Goal: Find specific page/section: Find specific page/section

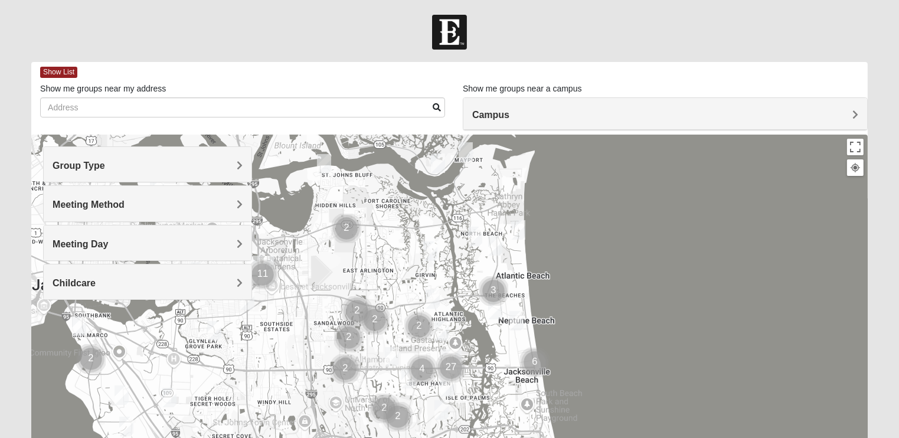
click at [233, 165] on h4 "Group Type" at bounding box center [148, 165] width 190 height 11
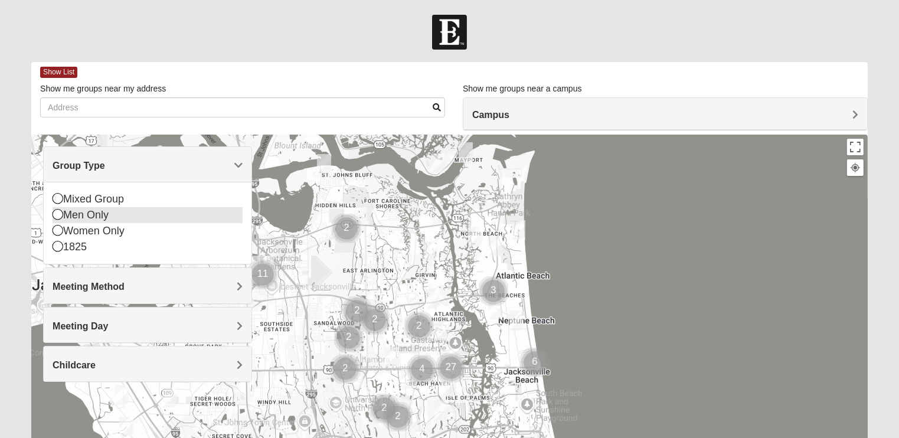
click at [58, 214] on icon at bounding box center [58, 214] width 11 height 11
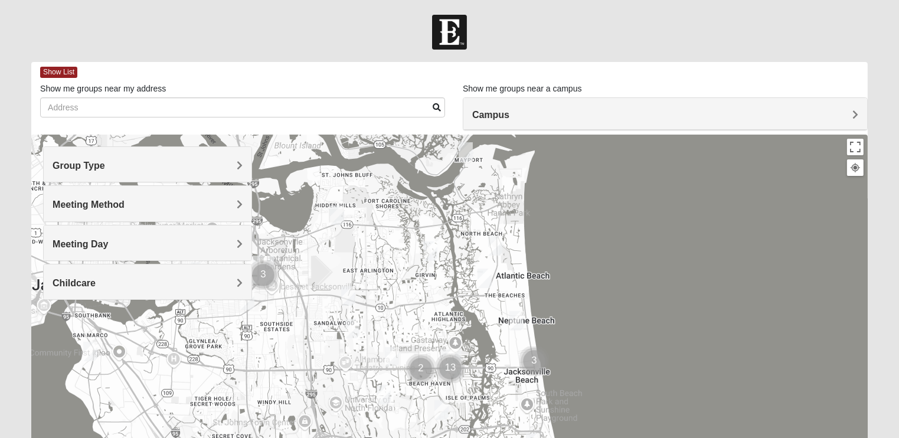
click at [160, 202] on h4 "Meeting Method" at bounding box center [148, 204] width 190 height 11
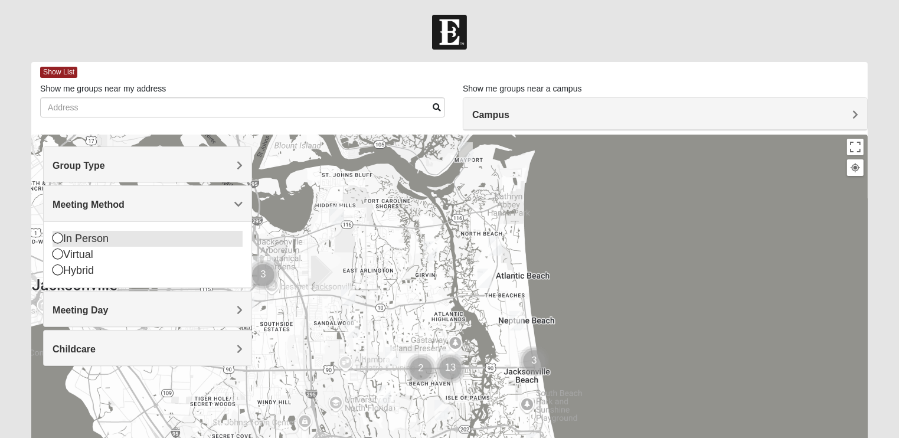
click at [57, 238] on icon at bounding box center [58, 237] width 11 height 11
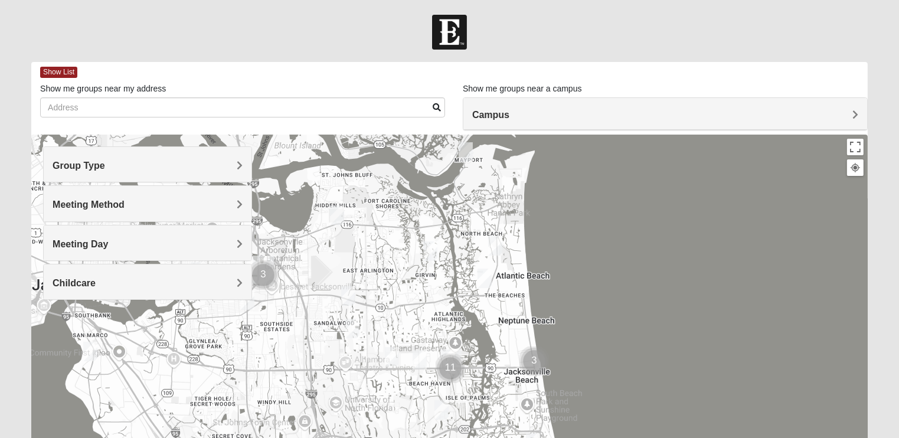
click at [135, 244] on h4 "Meeting Day" at bounding box center [148, 243] width 190 height 11
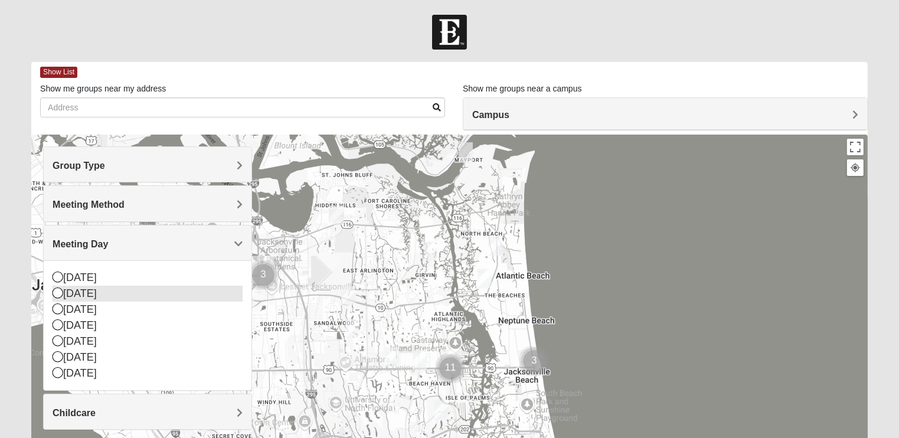
click at [58, 290] on icon at bounding box center [58, 292] width 11 height 11
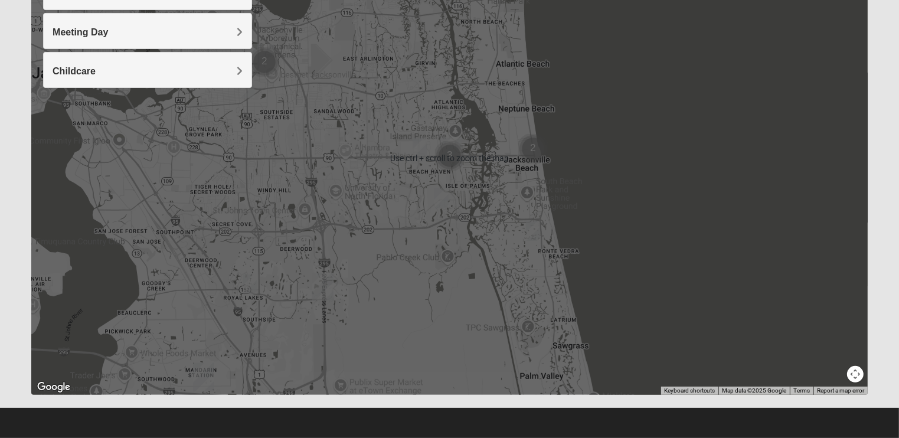
scroll to position [153, 0]
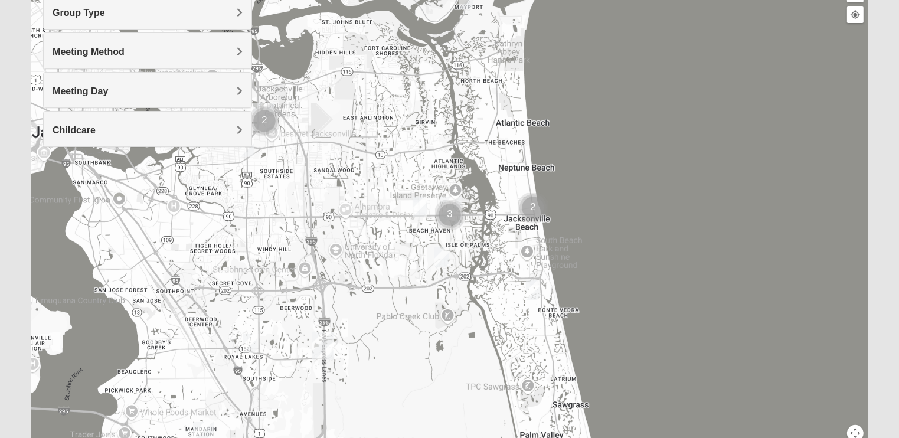
click at [383, 247] on div at bounding box center [449, 218] width 836 height 472
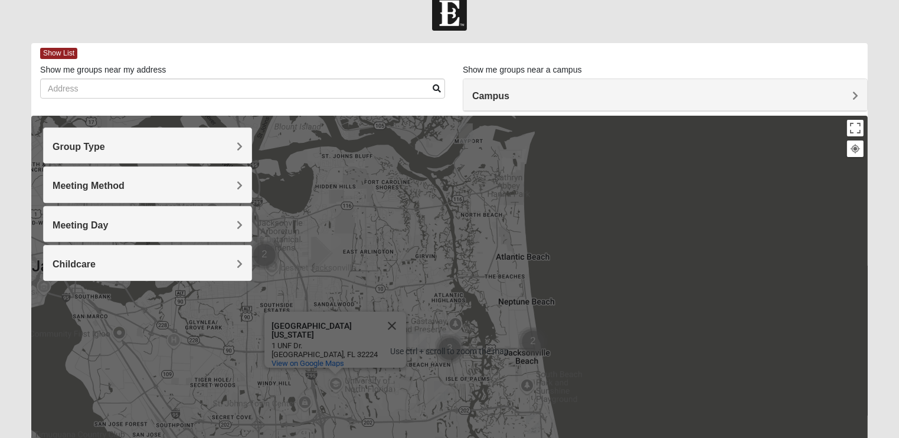
scroll to position [0, 0]
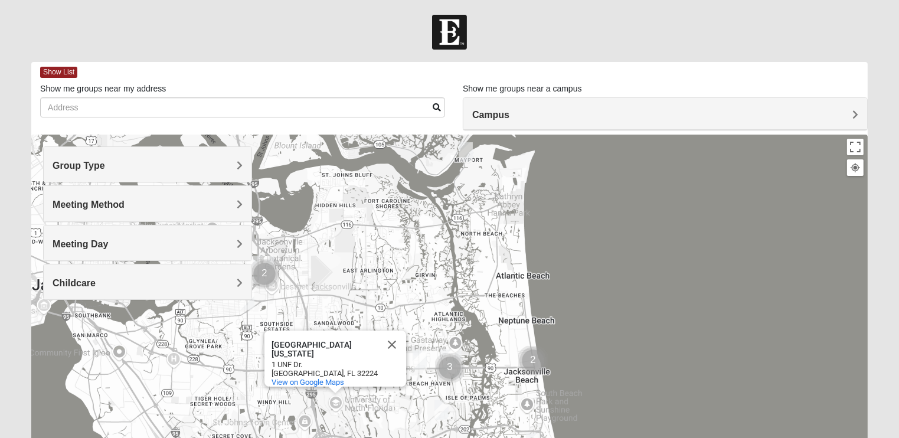
click at [448, 365] on img "Cluster of 3 groups" at bounding box center [450, 368] width 30 height 30
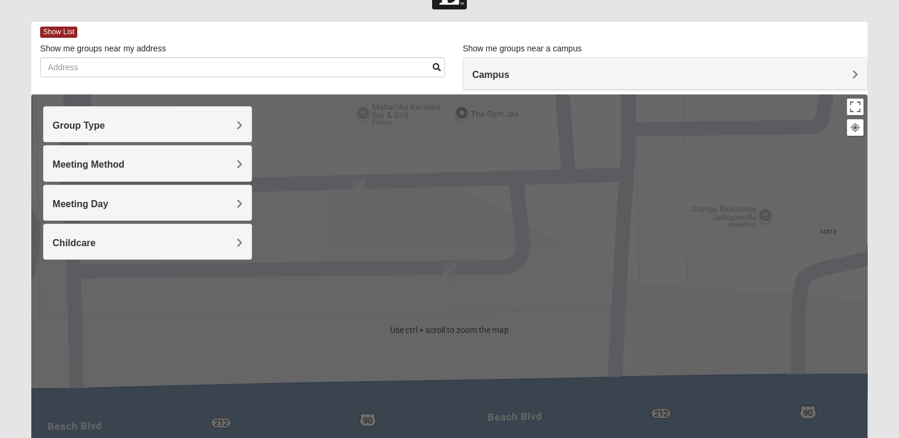
scroll to position [35, 0]
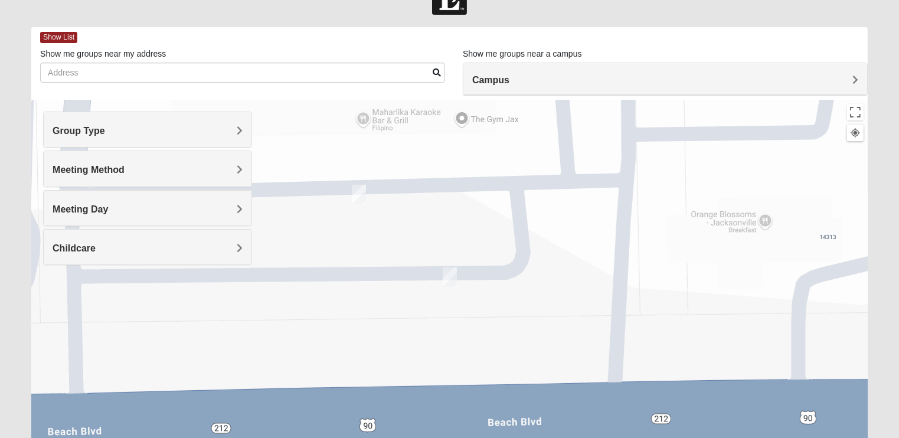
click at [359, 192] on img "Mens Baez 32250" at bounding box center [359, 194] width 14 height 19
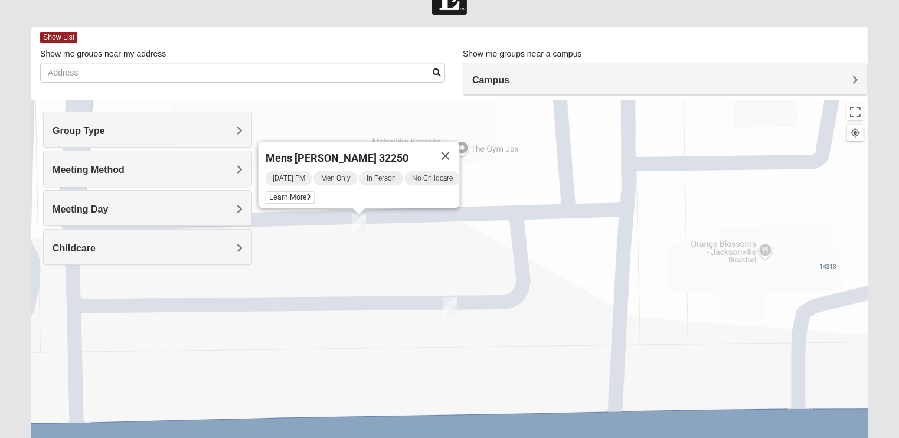
click at [450, 305] on img "On Campus Mens Hawk/Garcia 32250" at bounding box center [450, 306] width 14 height 19
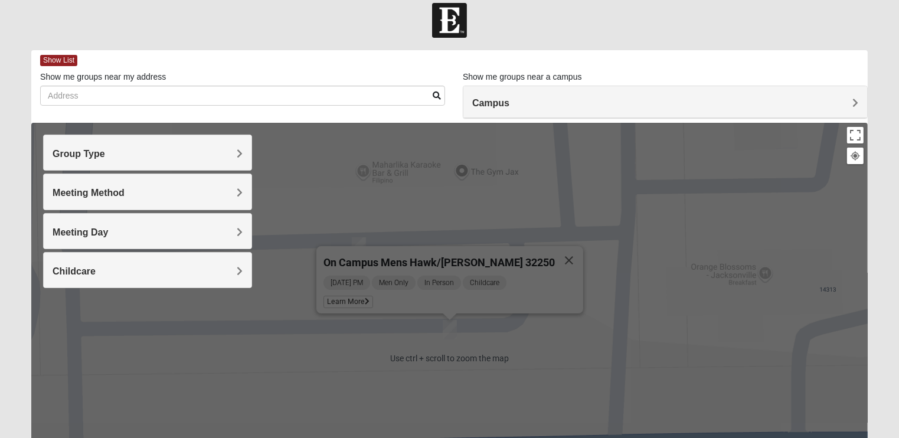
scroll to position [0, 0]
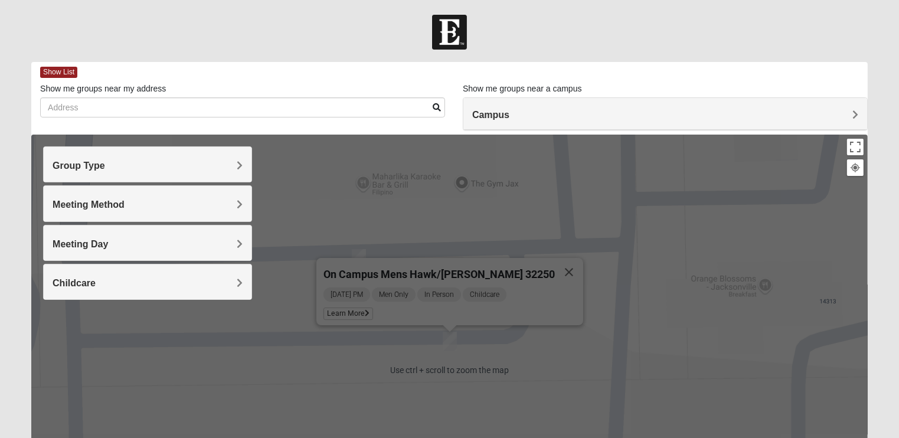
click at [886, 227] on form "Log In Find A Group Error Show List Loading Groups" at bounding box center [449, 332] width 899 height 635
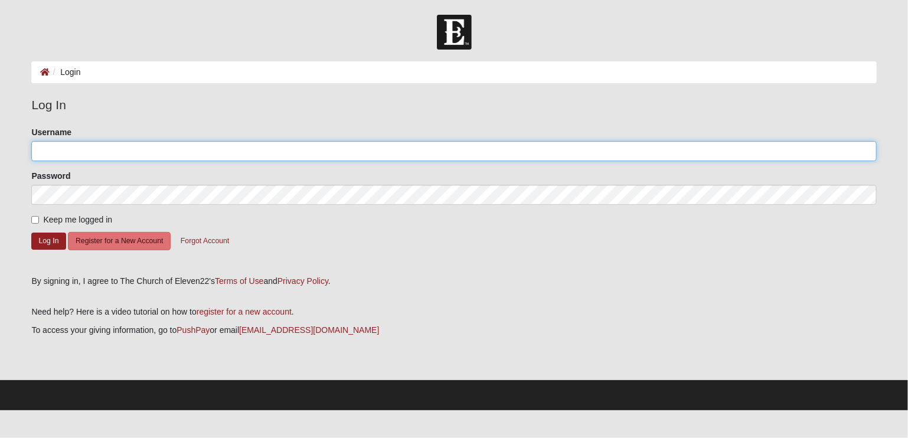
click at [86, 148] on input "Username" at bounding box center [453, 151] width 844 height 20
type input "cjohnson2619"
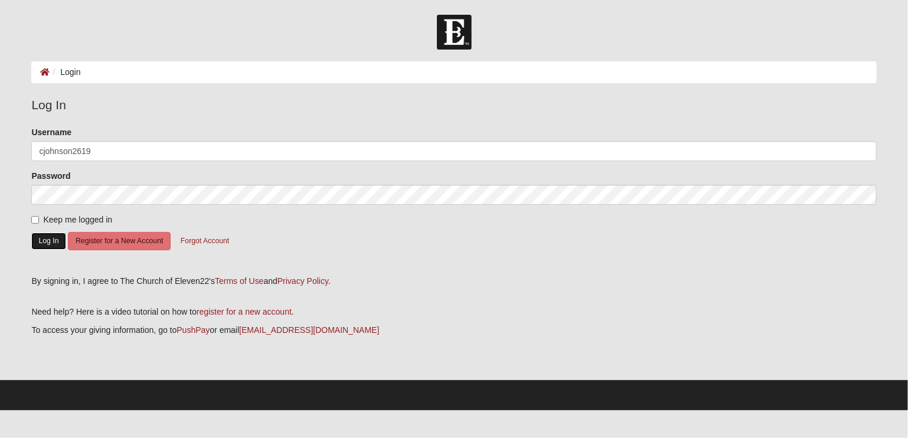
click at [49, 244] on button "Log In" at bounding box center [48, 240] width 34 height 17
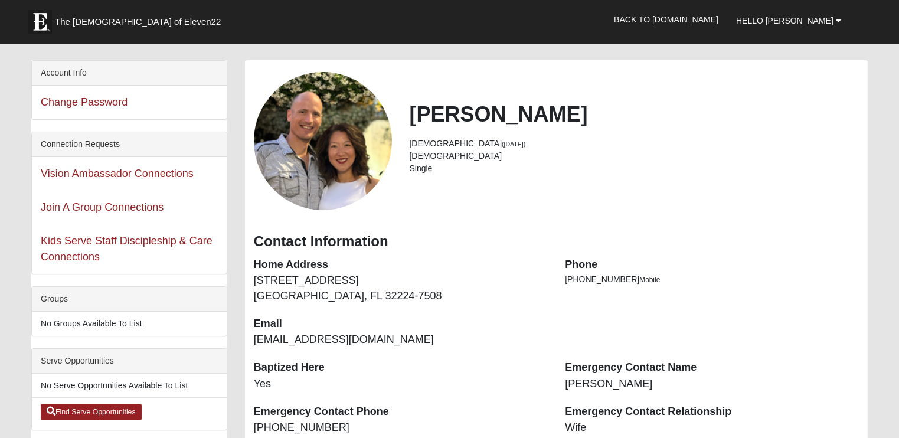
scroll to position [59, 0]
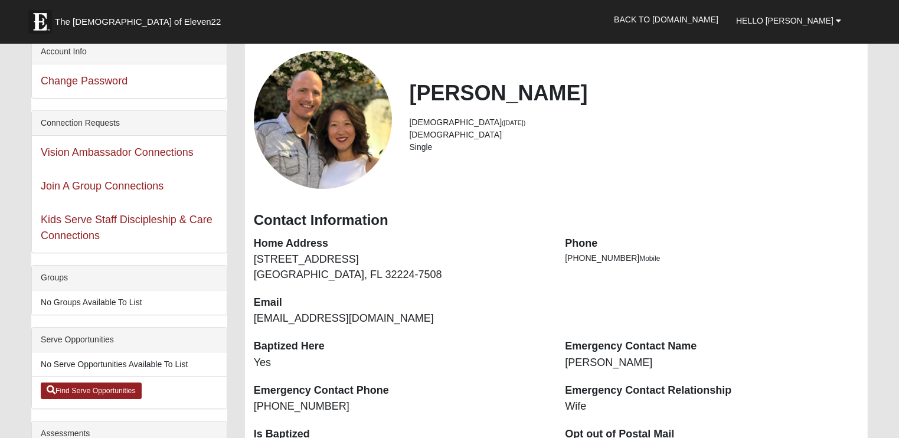
click at [97, 302] on li "No Groups Available To List" at bounding box center [129, 302] width 195 height 24
click at [65, 279] on div "Groups" at bounding box center [129, 278] width 195 height 25
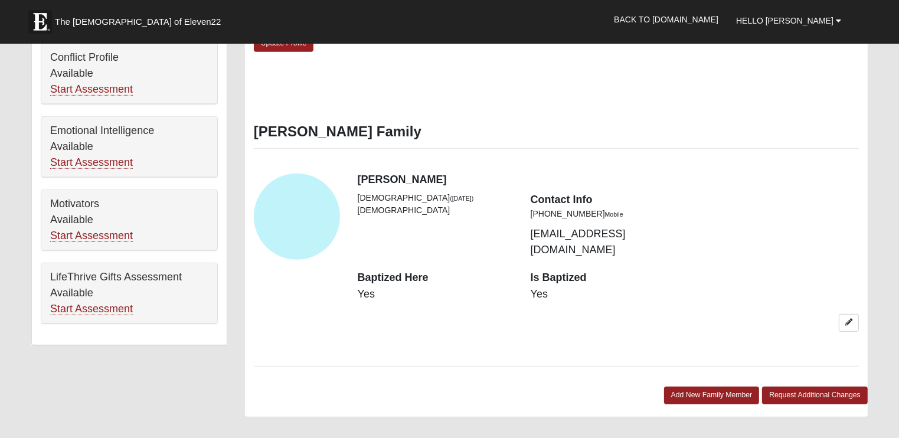
scroll to position [590, 0]
